Goal: Task Accomplishment & Management: Manage account settings

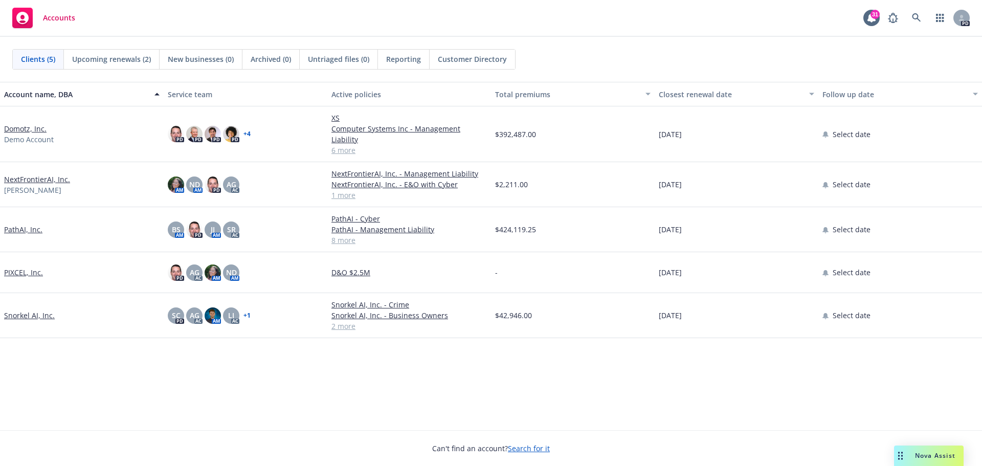
click at [33, 125] on link "Domotz, Inc." at bounding box center [25, 128] width 42 height 11
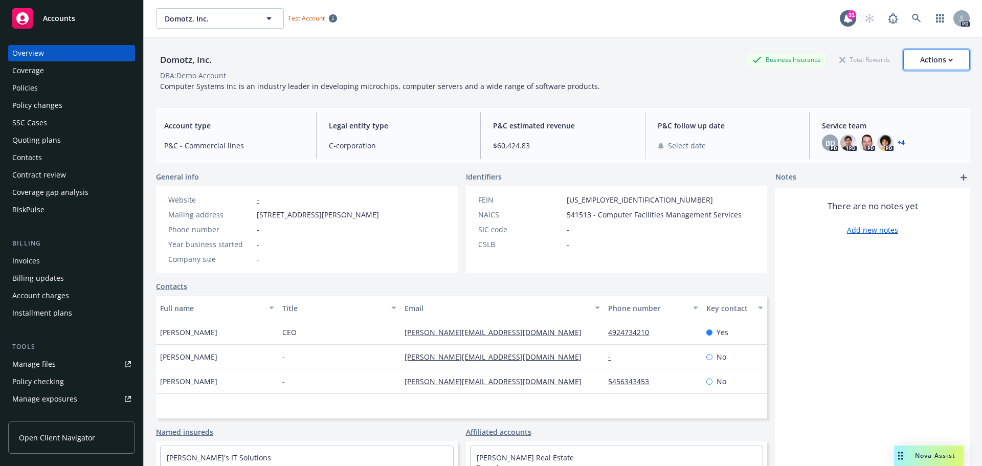
click at [937, 58] on div "Actions" at bounding box center [936, 59] width 33 height 19
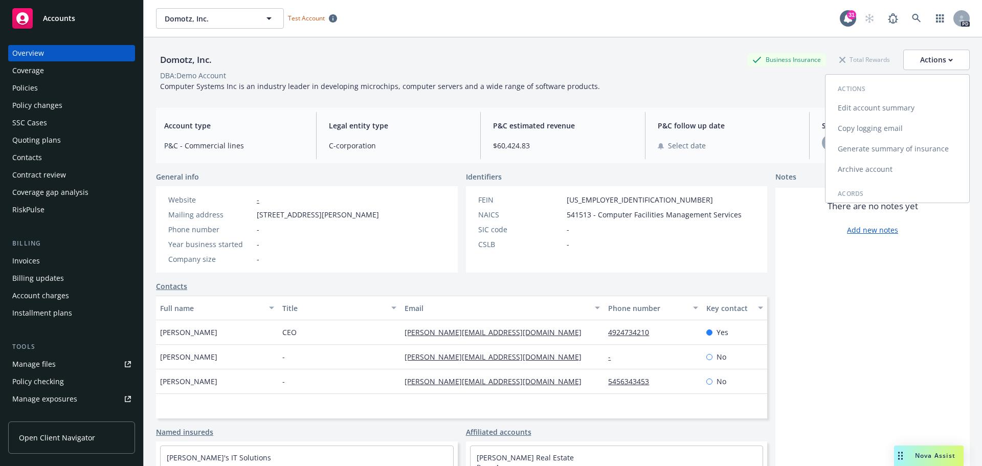
click at [880, 110] on link "Edit account summary" at bounding box center [897, 108] width 144 height 20
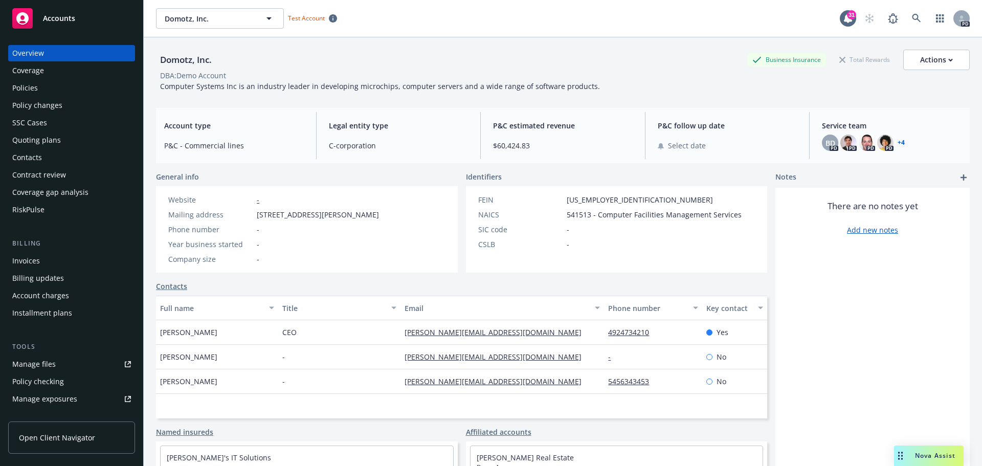
select select "US"
select select "C-corporation"
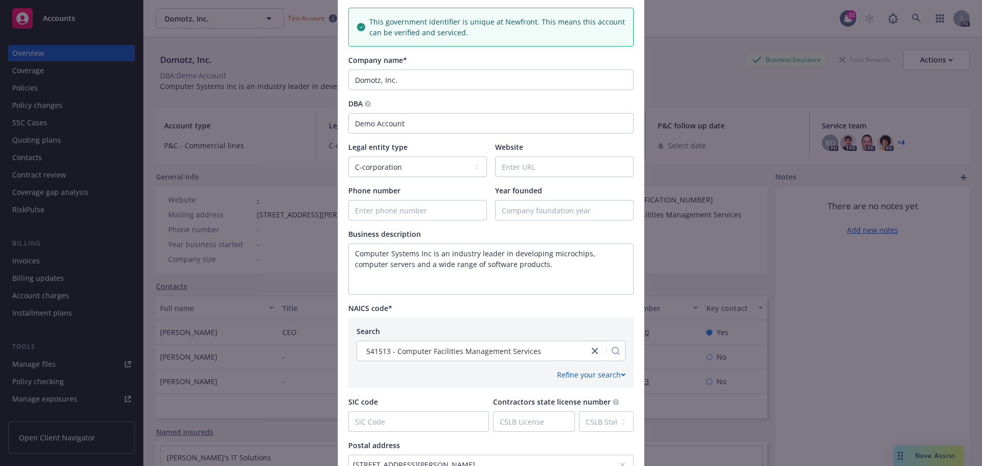
scroll to position [170, 0]
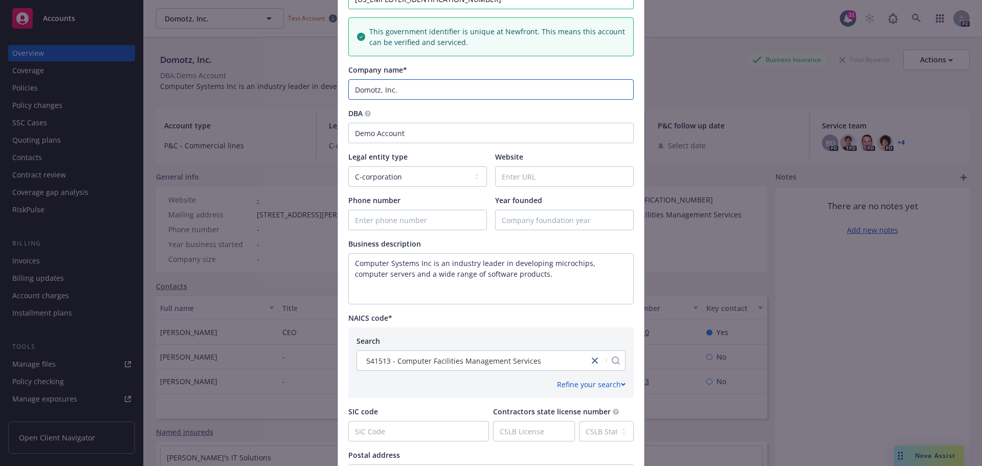
drag, startPoint x: 405, startPoint y: 88, endPoint x: 325, endPoint y: 90, distance: 79.8
click at [325, 90] on div "Update account summary Country [GEOGRAPHIC_DATA] [GEOGRAPHIC_DATA] [GEOGRAPHIC_…" at bounding box center [491, 233] width 982 height 466
drag, startPoint x: 388, startPoint y: 87, endPoint x: 329, endPoint y: 84, distance: 59.4
click at [329, 84] on div "Update account summary Country [GEOGRAPHIC_DATA] [GEOGRAPHIC_DATA] [GEOGRAPHIC_…" at bounding box center [491, 233] width 982 height 466
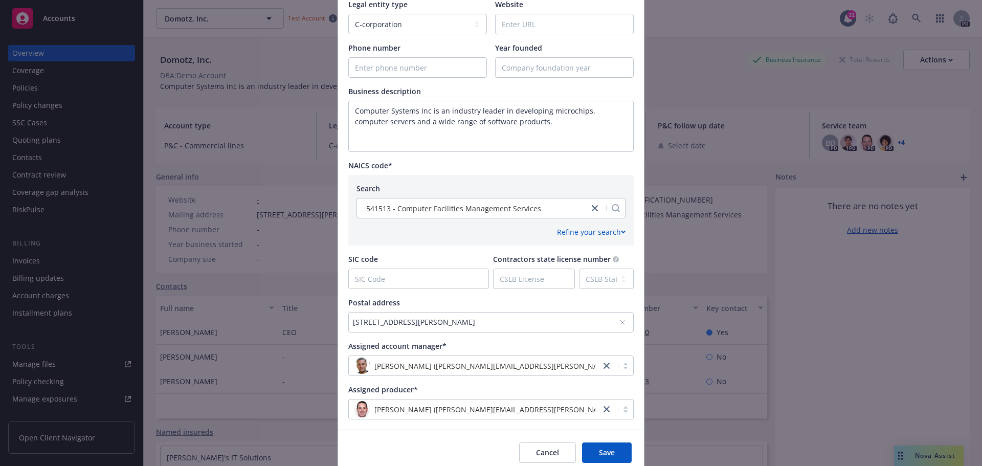
scroll to position [365, 0]
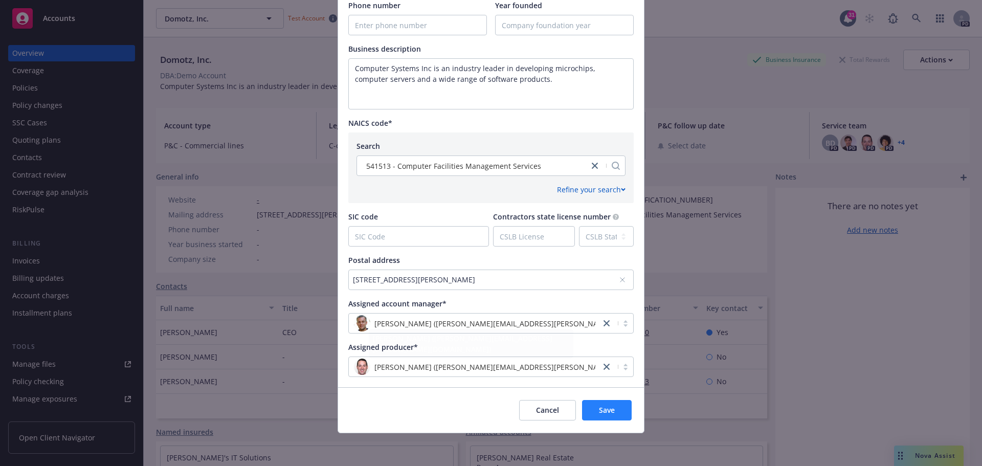
type input "Cognition"
click at [599, 407] on span "Save" at bounding box center [607, 410] width 16 height 10
